Goal: Information Seeking & Learning: Get advice/opinions

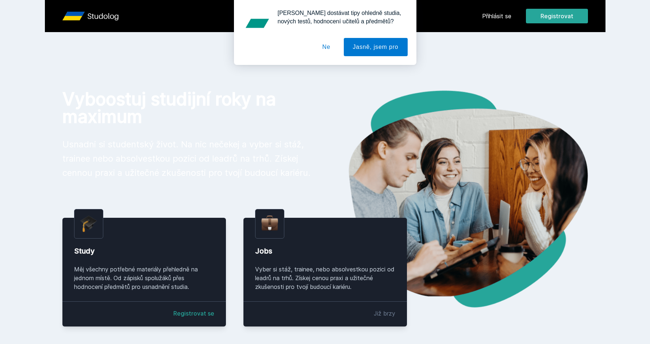
click at [500, 12] on div "[PERSON_NAME] dostávat tipy ohledně studia, nových testů, hodnocení učitelů a p…" at bounding box center [325, 32] width 650 height 65
click at [499, 14] on div "[PERSON_NAME] dostávat tipy ohledně studia, nových testů, hodnocení učitelů a p…" at bounding box center [325, 32] width 650 height 65
click at [322, 49] on button "Ne" at bounding box center [326, 47] width 26 height 18
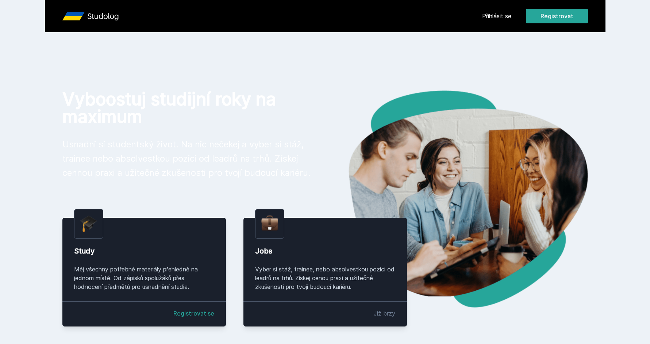
click at [486, 18] on link "Přihlásit se" at bounding box center [496, 16] width 29 height 9
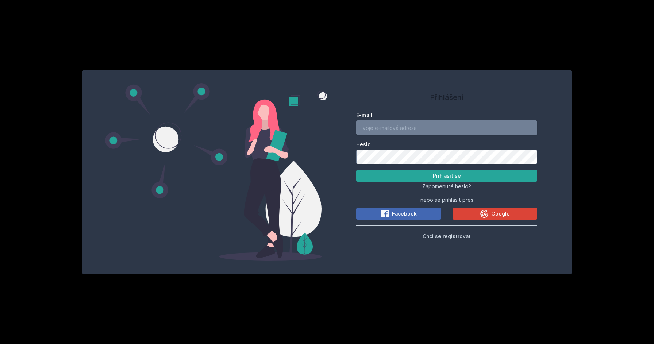
click at [406, 128] on input "E-mail" at bounding box center [446, 127] width 181 height 15
type input "[EMAIL_ADDRESS][DOMAIN_NAME]"
click at [356, 170] on button "Přihlásit se" at bounding box center [446, 176] width 181 height 12
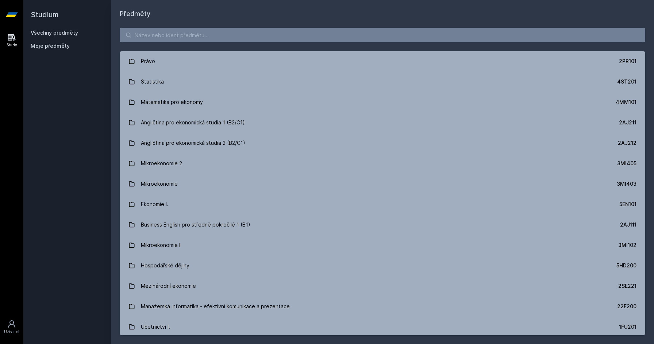
click at [270, 43] on div "Právo 2PR101 Statistika 4ST201 Matematika pro ekonomy 4MM101 Angličtina pro eko…" at bounding box center [382, 181] width 543 height 325
click at [263, 40] on input "search" at bounding box center [383, 35] width 526 height 15
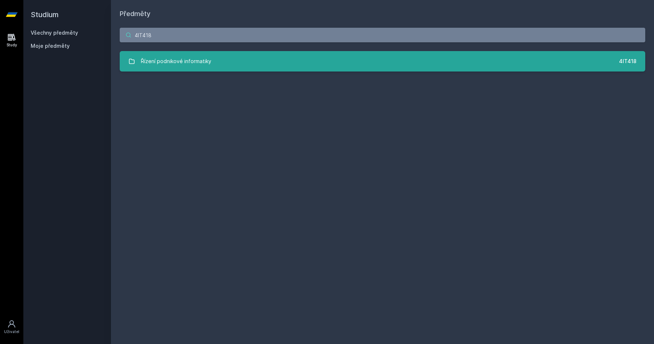
type input "4IT418"
click at [257, 59] on link "Řízení podnikové informatiky 4IT418" at bounding box center [383, 61] width 526 height 20
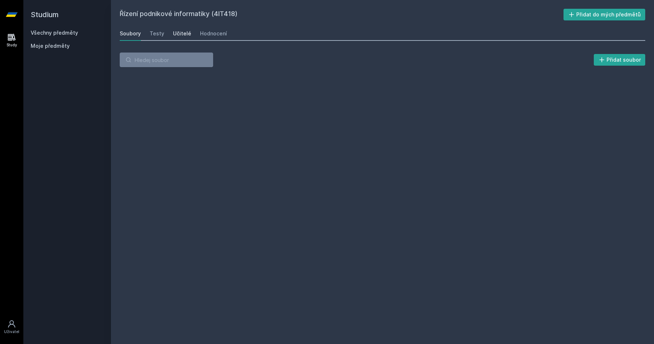
click at [180, 35] on div "Učitelé" at bounding box center [182, 33] width 18 height 7
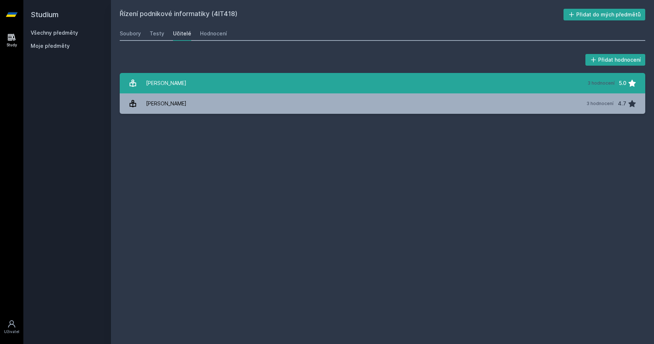
click at [251, 91] on link "[PERSON_NAME] 3 hodnocení 5.0" at bounding box center [383, 83] width 526 height 20
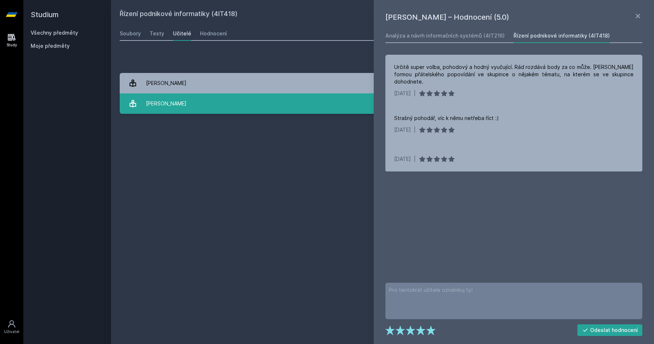
click at [301, 103] on link "[PERSON_NAME] 3 hodnocení 4.7" at bounding box center [383, 103] width 526 height 20
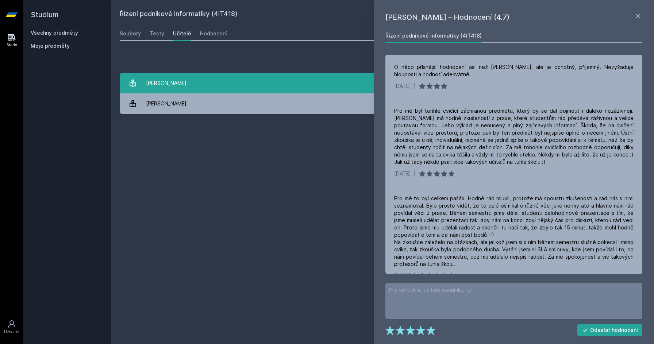
click at [307, 89] on link "[PERSON_NAME] 3 hodnocení 5.0" at bounding box center [383, 83] width 526 height 20
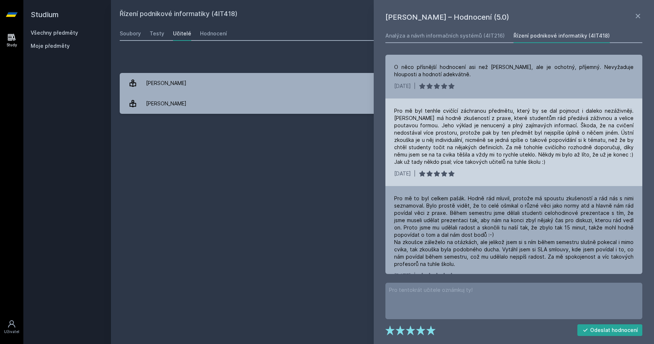
scroll to position [14, 0]
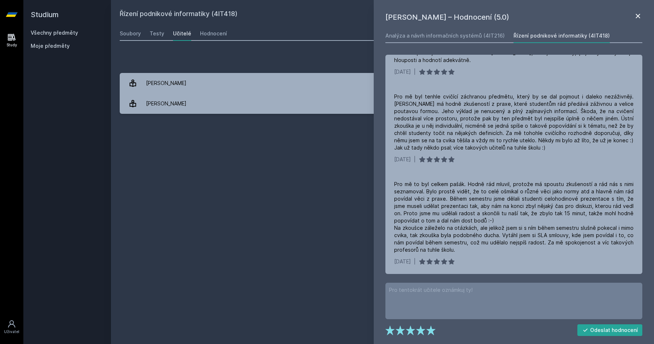
click at [636, 18] on icon at bounding box center [638, 16] width 9 height 9
